Goal: Task Accomplishment & Management: Use online tool/utility

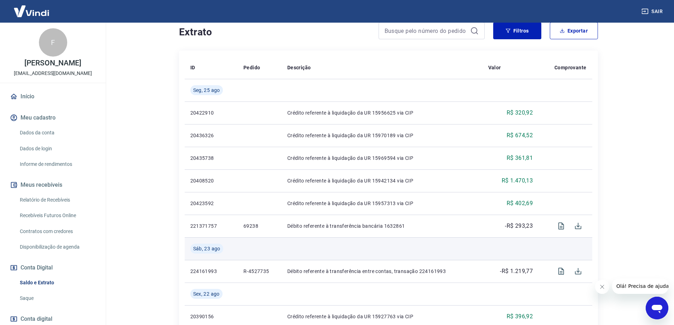
scroll to position [177, 0]
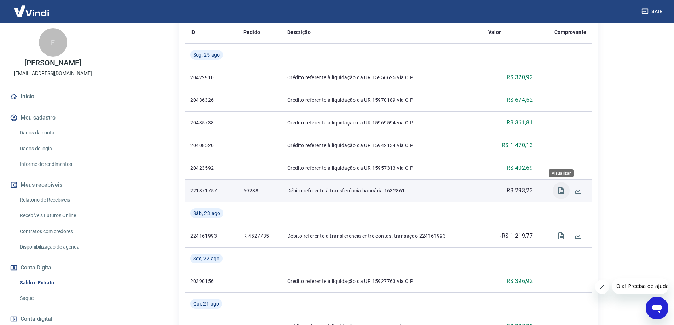
click at [562, 188] on icon "Visualizar" at bounding box center [562, 190] width 6 height 7
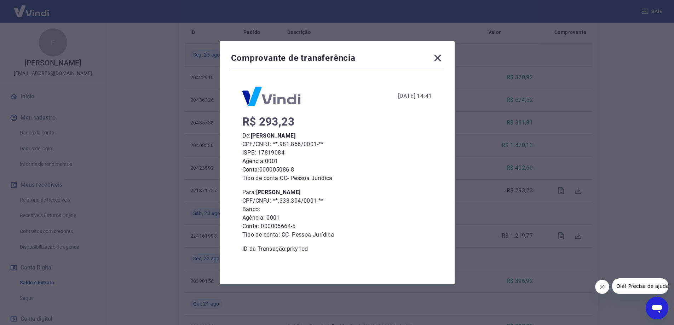
click at [441, 56] on icon at bounding box center [437, 57] width 11 height 11
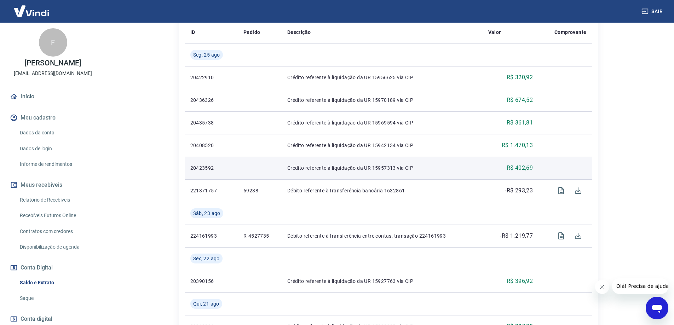
scroll to position [142, 0]
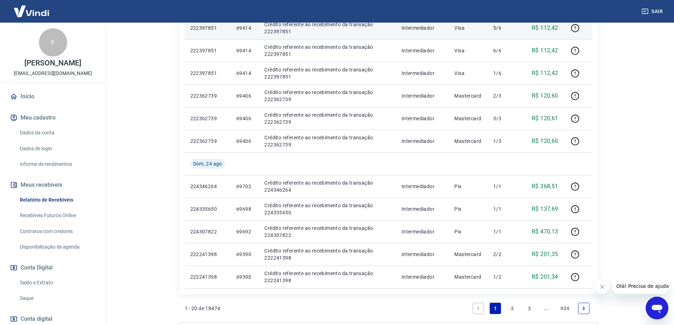
scroll to position [425, 0]
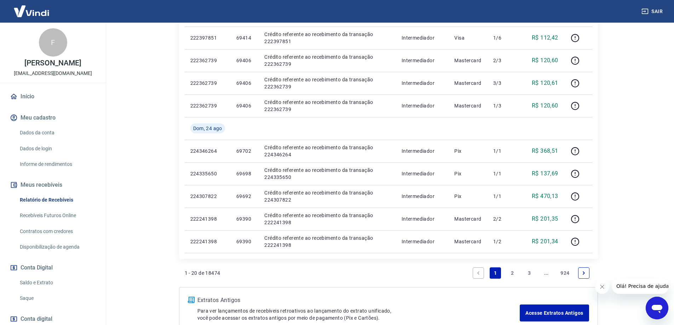
click at [530, 272] on link "3" at bounding box center [529, 273] width 11 height 11
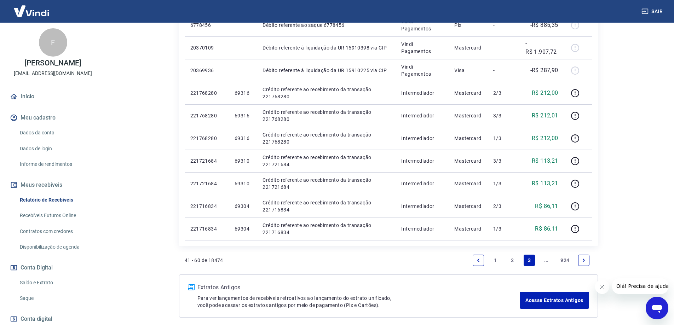
scroll to position [492, 0]
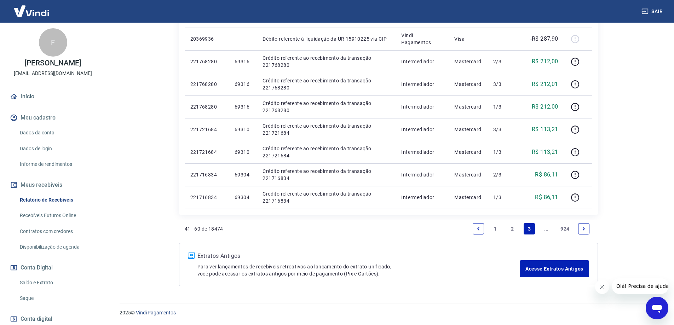
click at [511, 228] on link "2" at bounding box center [512, 228] width 11 height 11
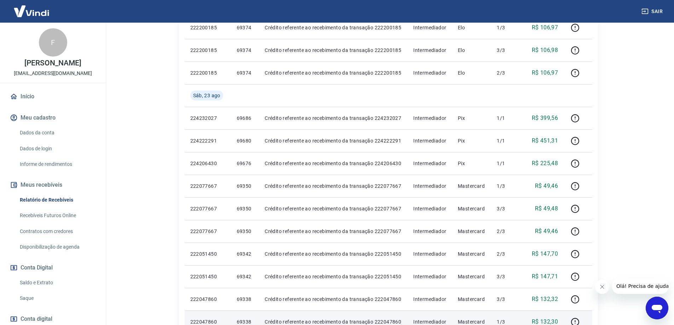
scroll to position [150, 0]
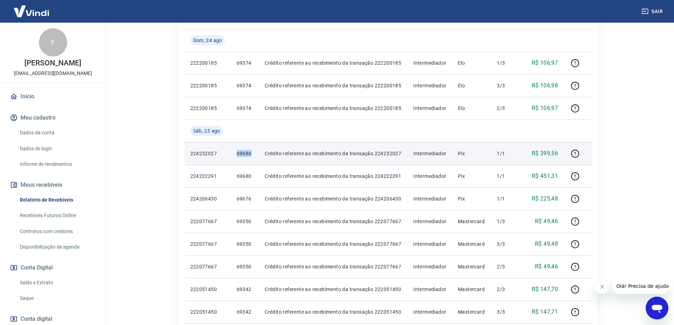
drag, startPoint x: 237, startPoint y: 153, endPoint x: 254, endPoint y: 154, distance: 17.7
click at [254, 154] on td "69686" at bounding box center [245, 153] width 28 height 23
copy p "69686"
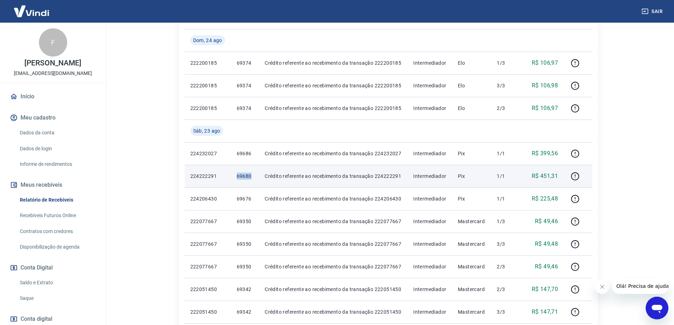
drag, startPoint x: 234, startPoint y: 177, endPoint x: 252, endPoint y: 177, distance: 18.1
click at [252, 177] on td "69680" at bounding box center [245, 176] width 28 height 23
copy p "69680"
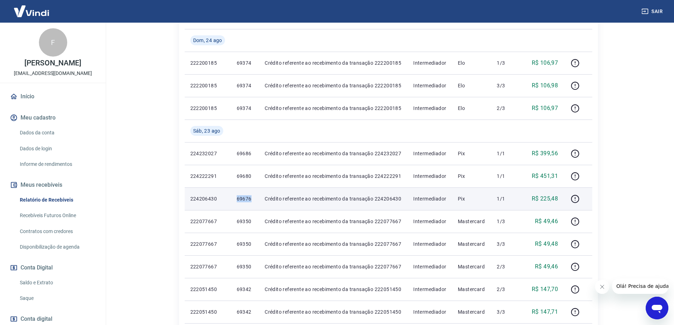
drag, startPoint x: 235, startPoint y: 203, endPoint x: 253, endPoint y: 203, distance: 17.4
click at [253, 203] on td "69676" at bounding box center [245, 199] width 28 height 23
copy p "69676"
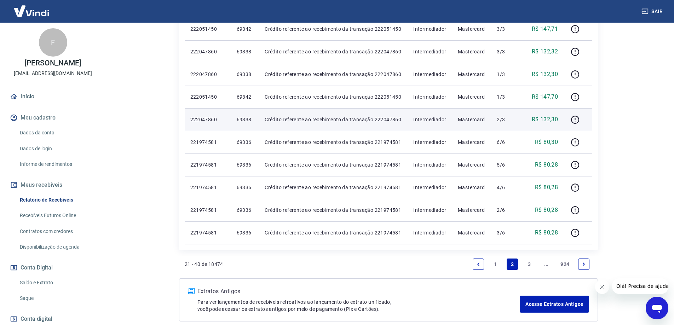
scroll to position [469, 0]
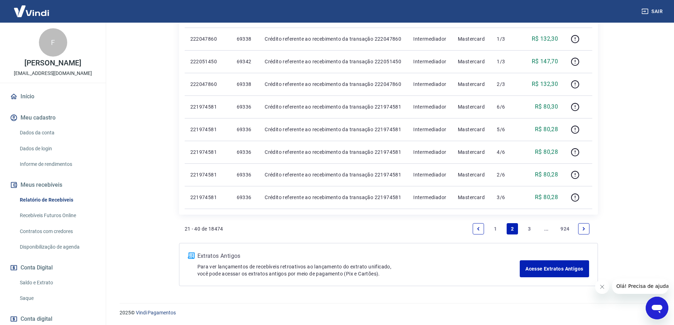
click at [495, 230] on link "1" at bounding box center [495, 228] width 11 height 11
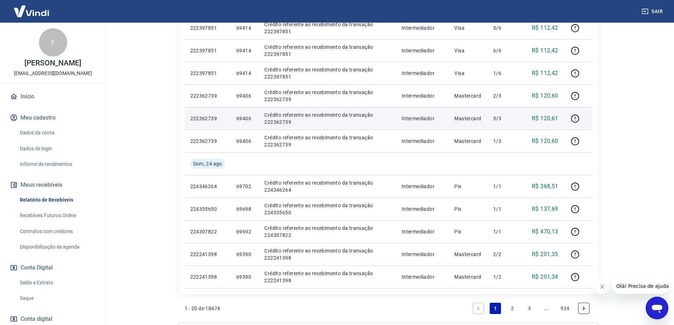
scroll to position [469, 0]
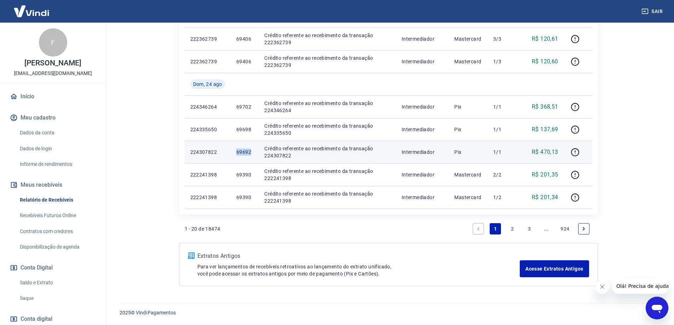
drag, startPoint x: 235, startPoint y: 155, endPoint x: 253, endPoint y: 155, distance: 18.1
click at [253, 155] on td "69692" at bounding box center [245, 152] width 28 height 23
copy p "69692"
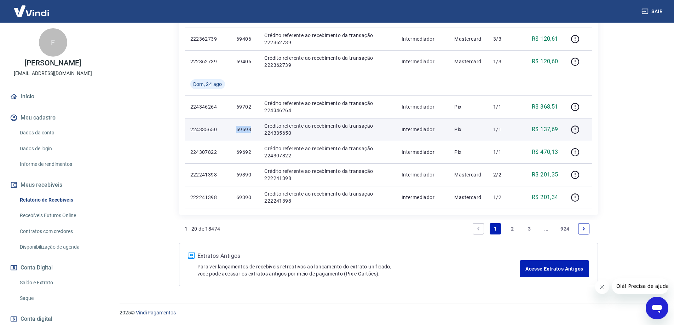
drag, startPoint x: 234, startPoint y: 132, endPoint x: 253, endPoint y: 132, distance: 18.4
click at [253, 132] on td "69698" at bounding box center [245, 129] width 28 height 23
copy p "69698"
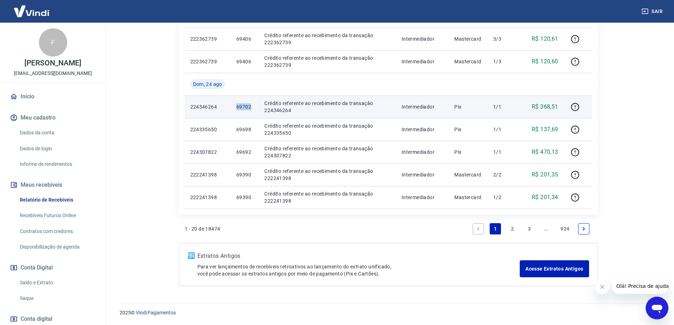
drag, startPoint x: 234, startPoint y: 107, endPoint x: 252, endPoint y: 108, distance: 18.8
click at [252, 108] on td "69702" at bounding box center [245, 107] width 28 height 23
copy p "69702"
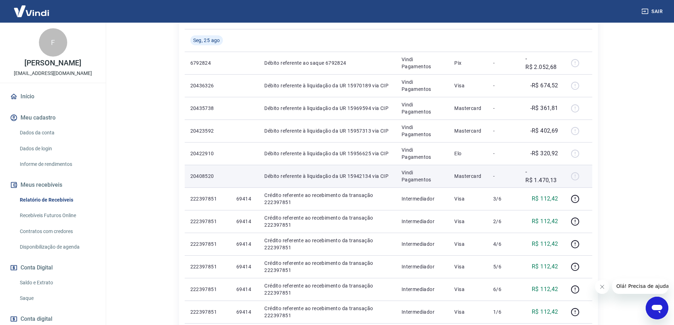
scroll to position [115, 0]
